Goal: Information Seeking & Learning: Learn about a topic

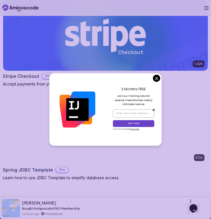
scroll to position [809, 0]
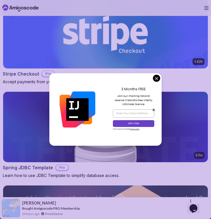
click at [157, 78] on body "This website uses cookies to enhance the user experience. I understand Products…" at bounding box center [105, 57] width 211 height 1733
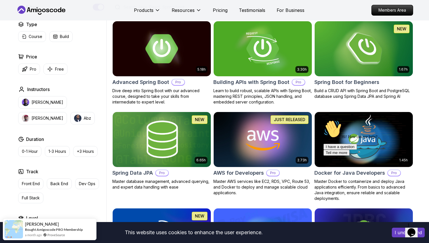
scroll to position [150, 0]
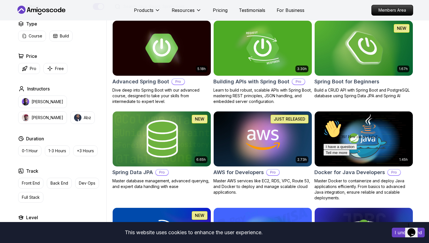
click at [211, 64] on img at bounding box center [363, 48] width 103 height 58
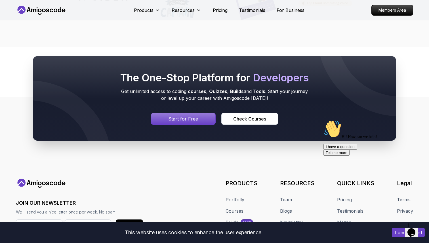
scroll to position [2676, 0]
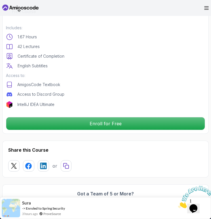
scroll to position [188, 0]
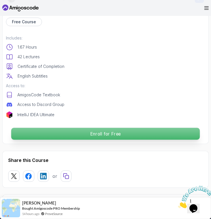
click at [77, 139] on p "Enroll for Free" at bounding box center [105, 134] width 188 height 12
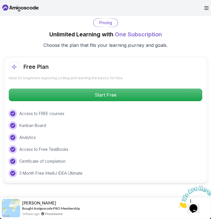
scroll to position [1294, 0]
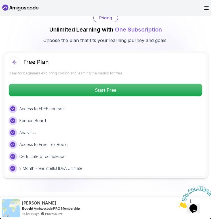
click at [156, 78] on body "This website uses cookies to enhance the user experience. I understand Products…" at bounding box center [105, 211] width 211 height 3010
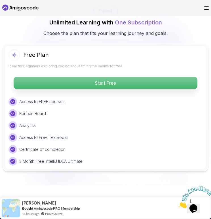
scroll to position [1296, 0]
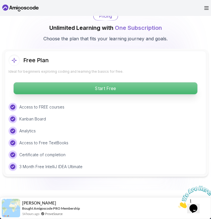
click at [119, 94] on p "Start Free" at bounding box center [106, 88] width 184 height 12
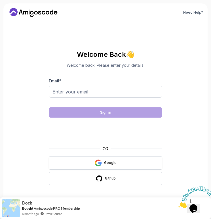
click at [99, 159] on icon "button" at bounding box center [97, 160] width 5 height 3
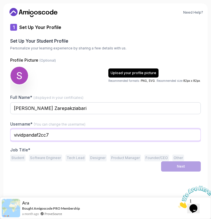
click at [101, 133] on input "vividpandaf2cc7" at bounding box center [105, 135] width 190 height 12
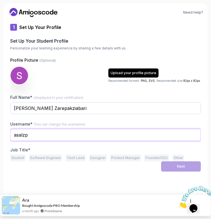
type input "asalzp"
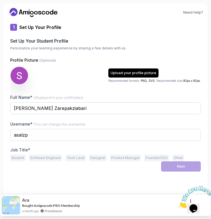
click at [87, 200] on div "Ara Bought Amigoscode PRO Membership a month ago ProveSource" at bounding box center [105, 205] width 211 height 22
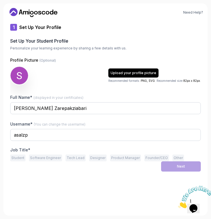
click at [31, 157] on button "Software Engineer" at bounding box center [45, 157] width 33 height 7
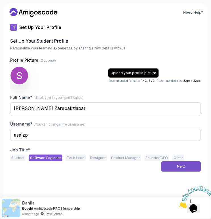
click at [182, 165] on div "Next" at bounding box center [181, 166] width 8 height 5
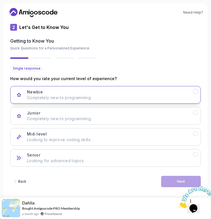
click at [131, 93] on div "Newbie Completely new to programming." at bounding box center [110, 94] width 166 height 11
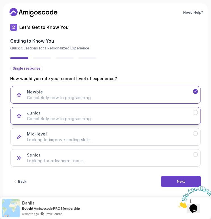
click at [119, 116] on p "Completely new to programming." at bounding box center [110, 119] width 166 height 6
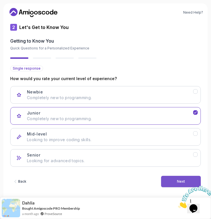
click at [170, 179] on button "Next" at bounding box center [181, 180] width 40 height 11
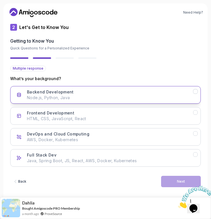
click at [110, 93] on div "Backend Development Node.js, Python, Java" at bounding box center [110, 94] width 166 height 11
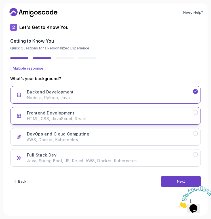
click at [106, 114] on div "Frontend Development HTML, CSS, JavaScript, React" at bounding box center [110, 115] width 166 height 11
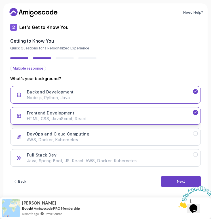
click at [130, 122] on button "Frontend Development HTML, CSS, JavaScript, React" at bounding box center [105, 116] width 190 height 18
click at [127, 115] on div "Frontend Development HTML, CSS, JavaScript, React" at bounding box center [110, 115] width 166 height 11
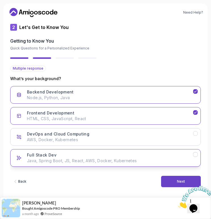
click at [120, 163] on button "Full Stack Dev Java, Spring Boot, JS, React, AWS, Docker, Kubernetes" at bounding box center [105, 158] width 190 height 18
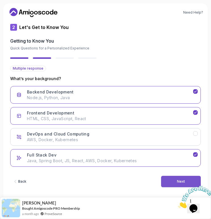
click at [182, 179] on button "Next" at bounding box center [181, 180] width 40 height 11
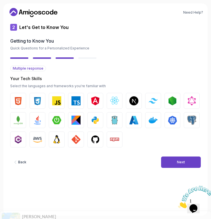
click at [18, 117] on img "button" at bounding box center [18, 119] width 9 height 9
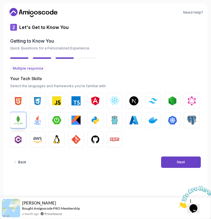
click at [30, 118] on button "Java" at bounding box center [37, 120] width 16 height 16
click at [50, 118] on button "Spring Boot" at bounding box center [57, 120] width 16 height 16
click at [54, 102] on img "button" at bounding box center [56, 100] width 9 height 9
click at [75, 100] on img "button" at bounding box center [75, 100] width 9 height 9
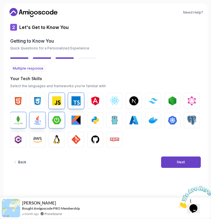
click at [173, 99] on img "button" at bounding box center [172, 100] width 9 height 9
click at [93, 143] on img "button" at bounding box center [95, 139] width 9 height 9
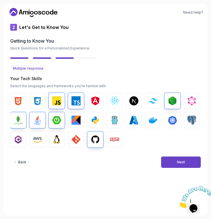
click at [115, 141] on img "button" at bounding box center [114, 139] width 9 height 9
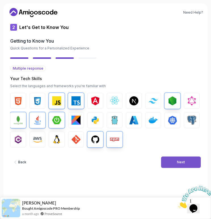
click at [169, 163] on button "Next" at bounding box center [181, 161] width 40 height 11
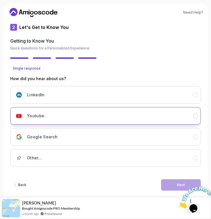
click at [139, 117] on div "Youtube" at bounding box center [110, 115] width 166 height 11
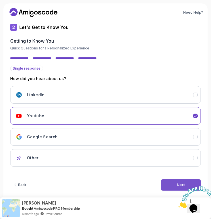
click at [171, 184] on button "Next" at bounding box center [181, 184] width 40 height 11
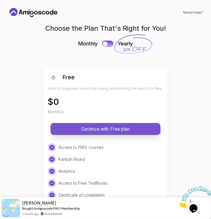
click at [135, 129] on p "Continue with Free plan" at bounding box center [105, 129] width 101 height 7
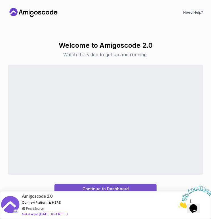
click at [126, 187] on div "Continue to Dashboard" at bounding box center [105, 189] width 46 height 6
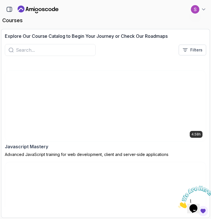
scroll to position [2522, 0]
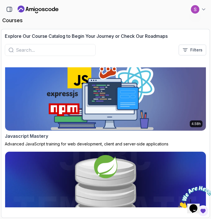
click at [77, 50] on input "text" at bounding box center [54, 49] width 76 height 7
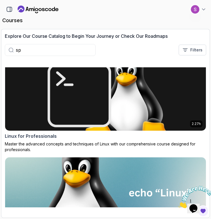
scroll to position [614, 0]
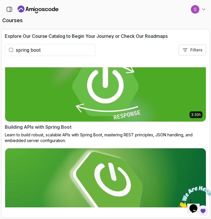
scroll to position [141, 0]
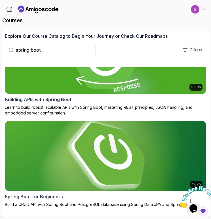
type input "spring boot"
click at [96, 171] on img at bounding box center [105, 156] width 211 height 74
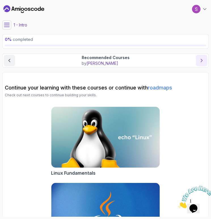
click at [202, 63] on button "next content" at bounding box center [201, 60] width 11 height 11
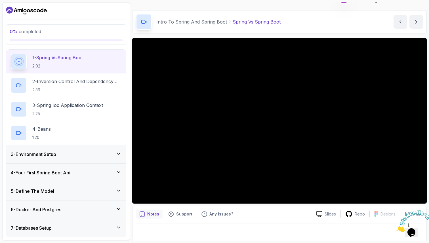
scroll to position [44, 0]
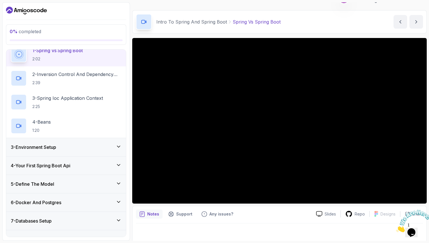
click at [90, 143] on div "3 - Environment Setup" at bounding box center [66, 147] width 120 height 18
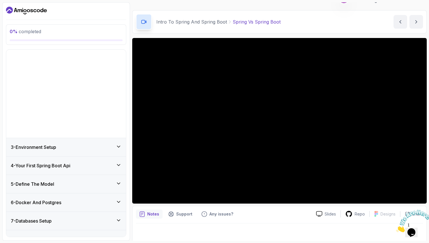
scroll to position [34, 0]
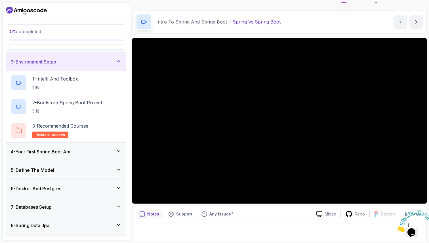
click at [115, 61] on div "3 - Environment Setup" at bounding box center [66, 61] width 111 height 7
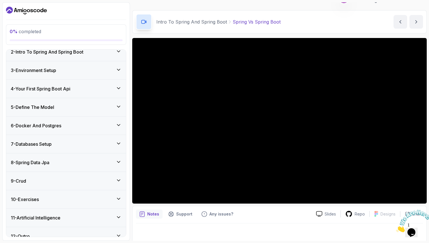
scroll to position [0, 0]
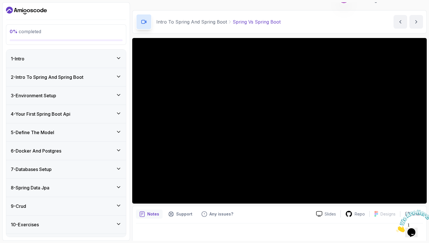
click at [65, 60] on div "1 - Intro" at bounding box center [66, 58] width 111 height 7
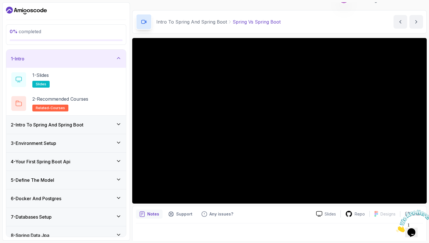
click at [66, 60] on div "1 - Intro" at bounding box center [66, 58] width 111 height 7
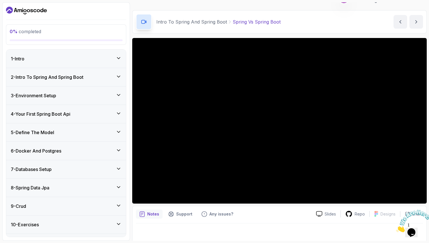
click at [211, 218] on div "Notes Support Any issues? Slides Repo Designs Design not available Share" at bounding box center [279, 224] width 294 height 37
click at [211, 207] on div "Notes Support Any issues? Slides Repo Designs Design not available Share" at bounding box center [279, 224] width 294 height 37
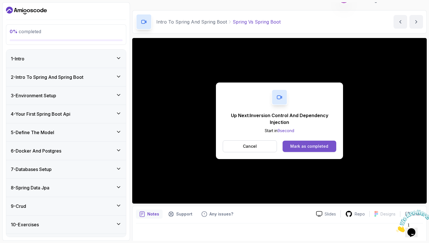
click at [211, 145] on div "Mark as completed" at bounding box center [309, 146] width 38 height 6
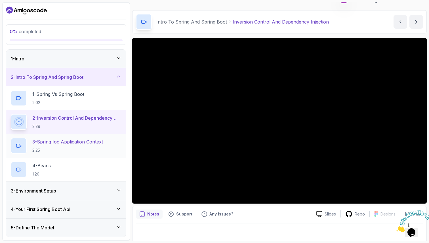
click at [79, 143] on p "3 - Spring Ioc Application Context" at bounding box center [67, 141] width 71 height 7
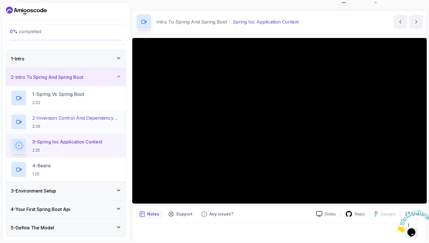
click at [74, 119] on p "2 - Inversion Control And Dependency Injection" at bounding box center [76, 117] width 89 height 7
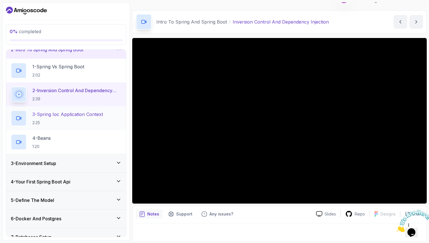
scroll to position [30, 0]
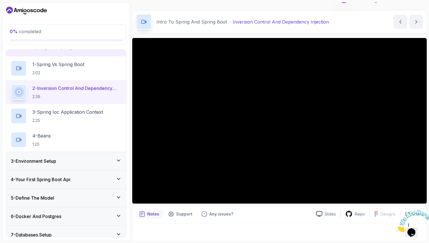
click at [56, 158] on h3 "3 - Environment Setup" at bounding box center [33, 161] width 45 height 7
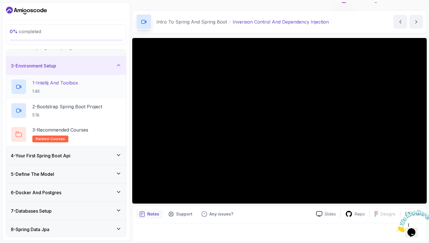
click at [58, 88] on p "1:46" at bounding box center [55, 91] width 46 height 6
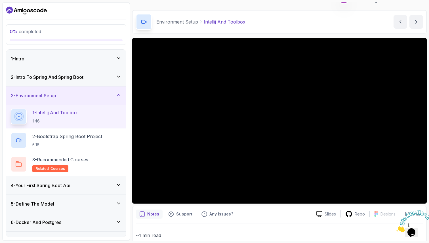
click at [51, 79] on h3 "2 - Intro To Spring And Spring Boot" at bounding box center [47, 77] width 73 height 7
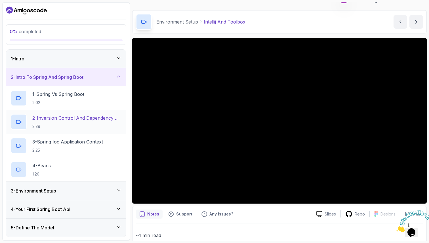
click at [47, 116] on p "2 - Inversion Control And Dependency Injection" at bounding box center [76, 117] width 89 height 7
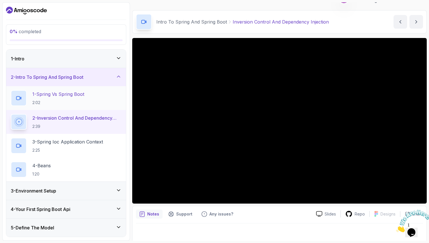
click at [92, 96] on div "1 - Spring Vs Spring Boot 2:02" at bounding box center [66, 98] width 111 height 16
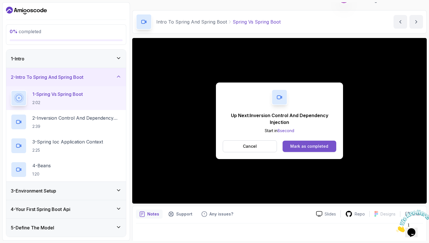
click at [211, 150] on button "Mark as completed" at bounding box center [309, 146] width 54 height 11
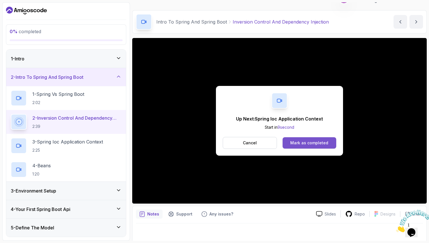
click at [211, 144] on div "Mark as completed" at bounding box center [309, 143] width 38 height 6
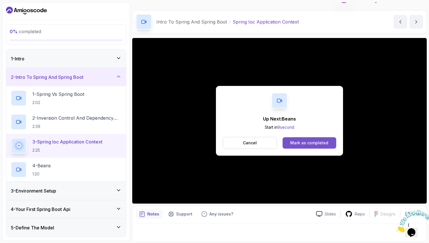
click at [211, 138] on button "Mark as completed" at bounding box center [309, 142] width 54 height 11
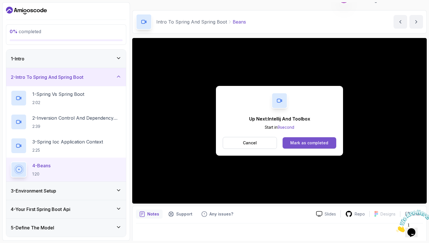
click at [211, 140] on div "Mark as completed" at bounding box center [309, 143] width 38 height 6
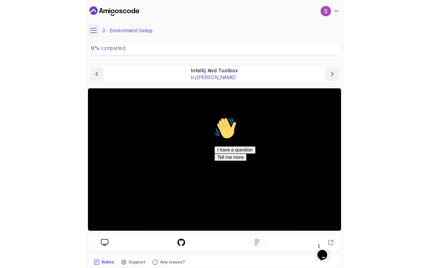
scroll to position [16, 0]
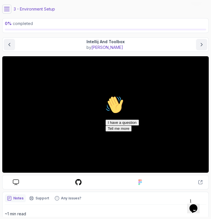
click at [105, 96] on icon "Chat attention grabber" at bounding box center [105, 96] width 0 height 0
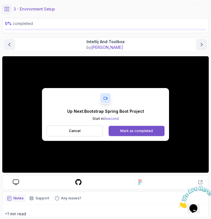
click at [141, 131] on div "Mark as completed" at bounding box center [136, 130] width 33 height 5
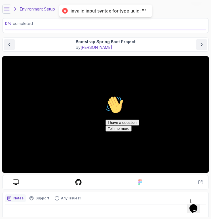
click at [105, 96] on icon "Chat attention grabber" at bounding box center [105, 96] width 0 height 0
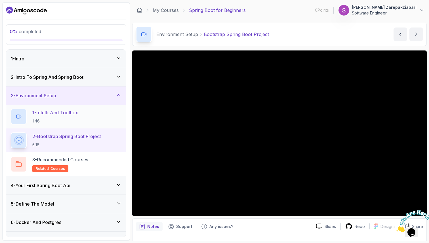
click at [43, 117] on h2 "1 - Intellij And Toolbox 1:46" at bounding box center [55, 116] width 46 height 15
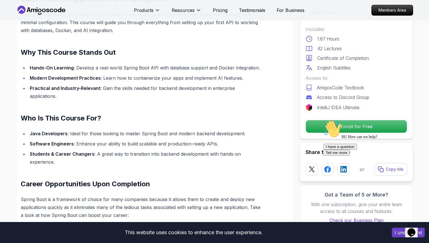
scroll to position [382, 0]
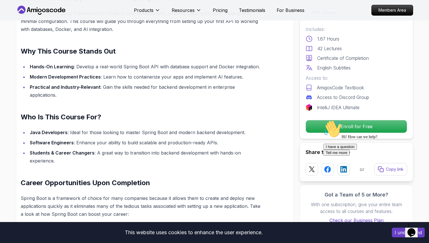
click at [323, 120] on icon "Chat attention grabber" at bounding box center [323, 120] width 0 height 0
click at [19, 12] on icon at bounding box center [21, 10] width 8 height 8
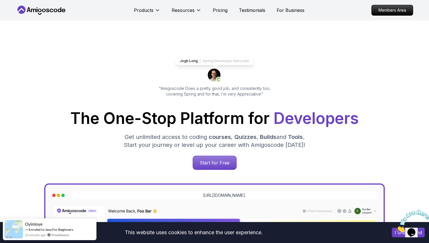
click at [28, 11] on icon at bounding box center [41, 10] width 51 height 9
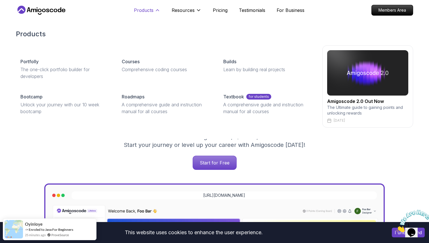
click at [145, 12] on p "Products" at bounding box center [144, 10] width 20 height 7
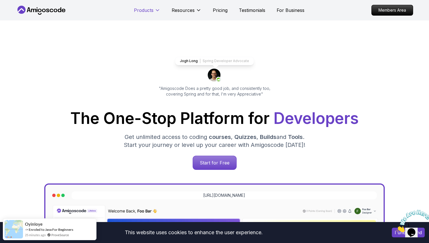
click at [147, 12] on p "Products" at bounding box center [144, 10] width 20 height 7
click at [385, 11] on p "Members Area" at bounding box center [391, 10] width 39 height 10
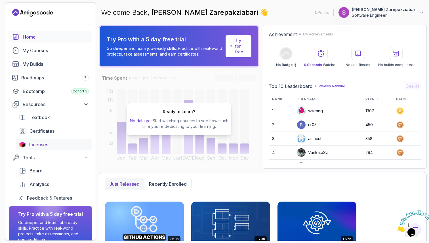
click at [42, 141] on span "Licenses" at bounding box center [38, 144] width 19 height 7
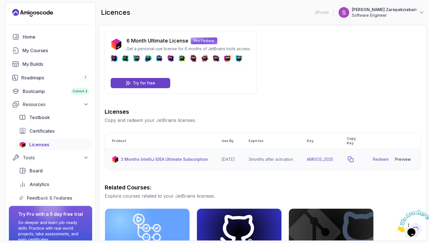
click at [354, 162] on button "copy-button" at bounding box center [350, 159] width 8 height 8
